Goal: Task Accomplishment & Management: Manage account settings

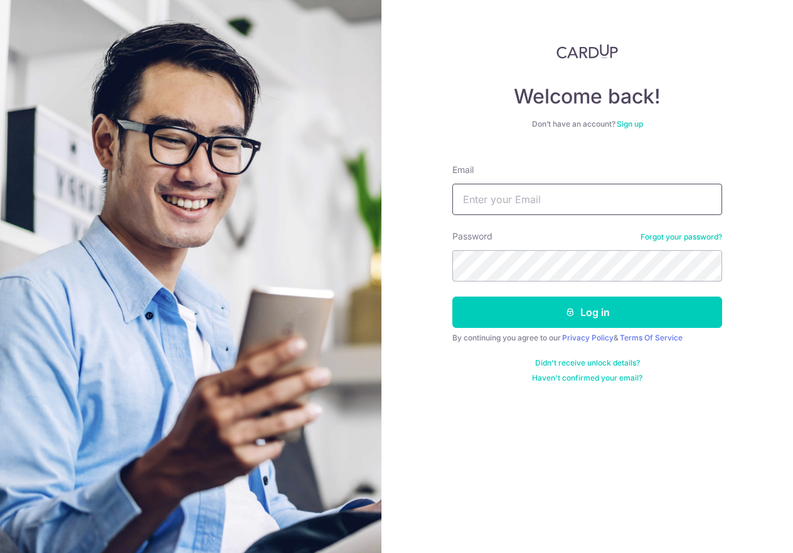
click at [550, 201] on input "Email" at bounding box center [587, 199] width 270 height 31
type input "levite612@yahoo.com"
click at [452, 297] on button "Log in" at bounding box center [587, 312] width 270 height 31
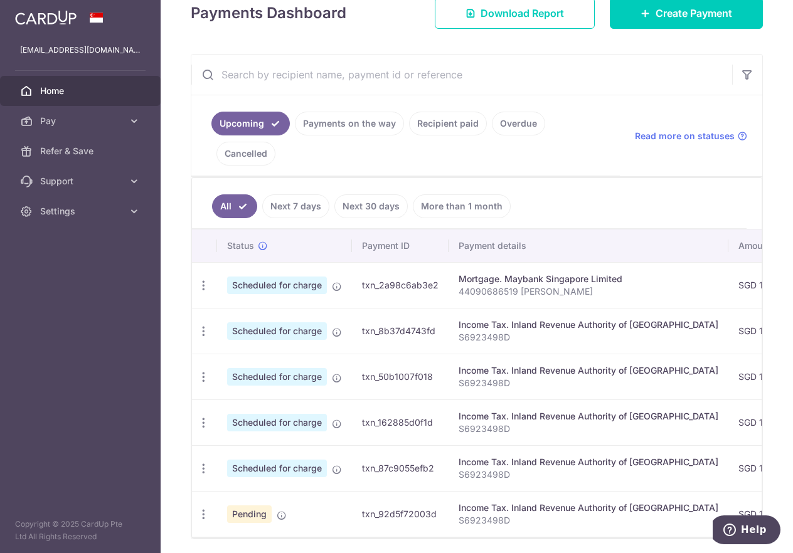
click at [455, 120] on link "Recipient paid" at bounding box center [448, 124] width 78 height 24
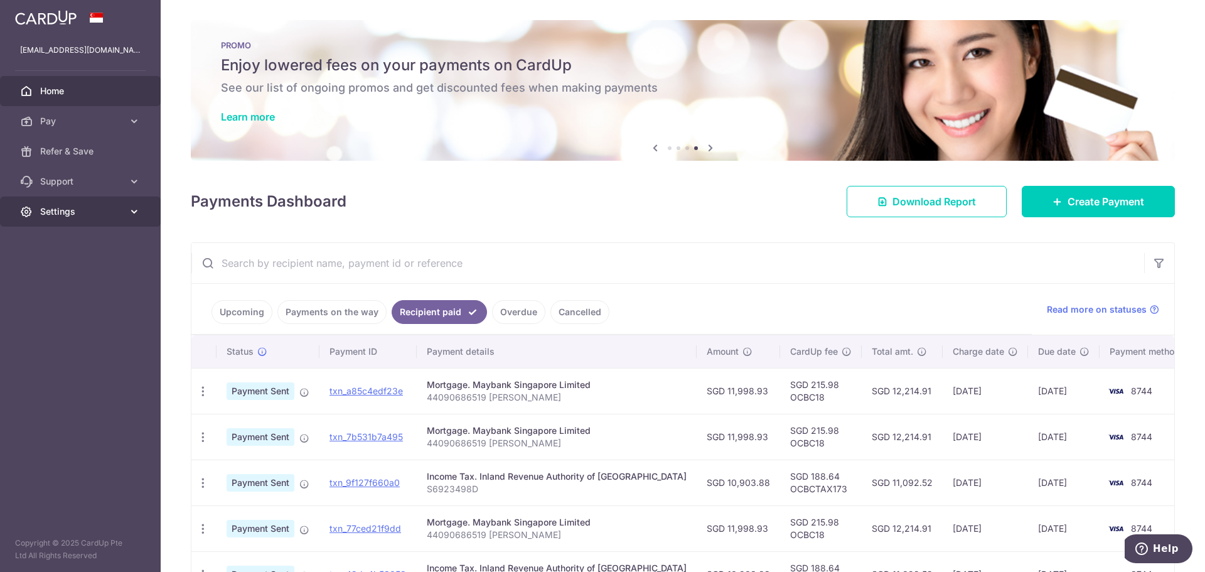
click at [72, 217] on span "Settings" at bounding box center [81, 211] width 83 height 13
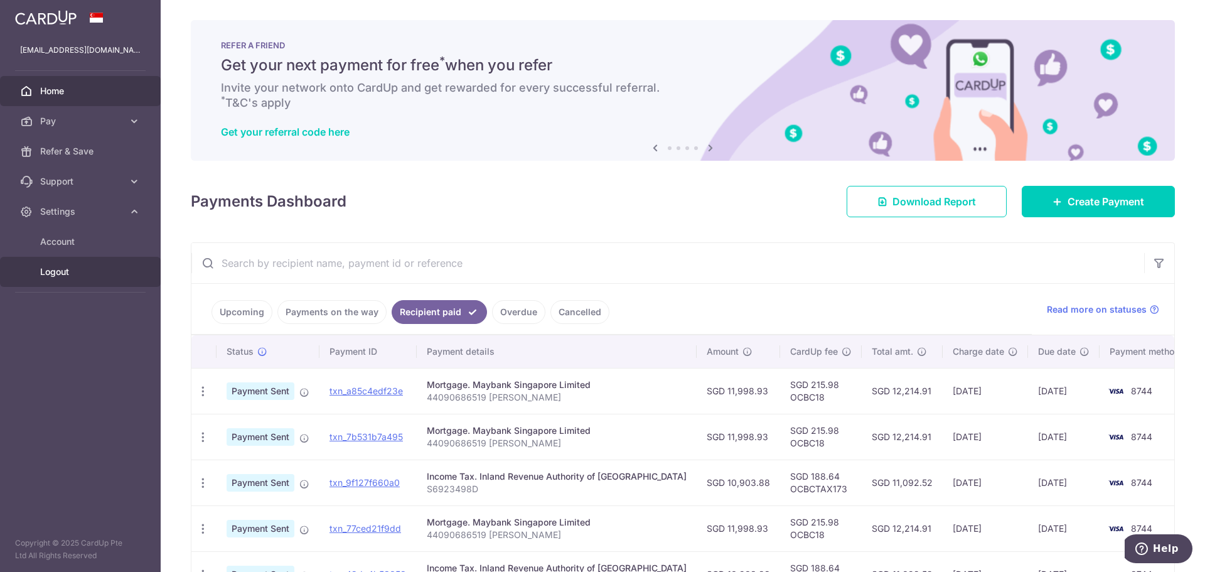
click at [73, 275] on span "Logout" at bounding box center [81, 271] width 83 height 13
